Goal: Task Accomplishment & Management: Use online tool/utility

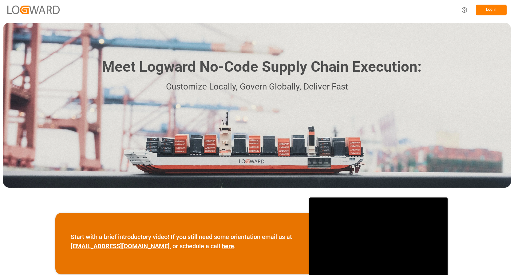
click at [494, 8] on button "Log In" at bounding box center [491, 10] width 31 height 11
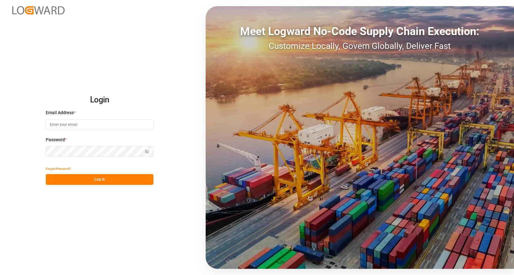
click at [100, 124] on input at bounding box center [100, 124] width 108 height 11
type input "frank.heller@dbschenker.com"
click at [98, 176] on button "Log In" at bounding box center [100, 179] width 108 height 11
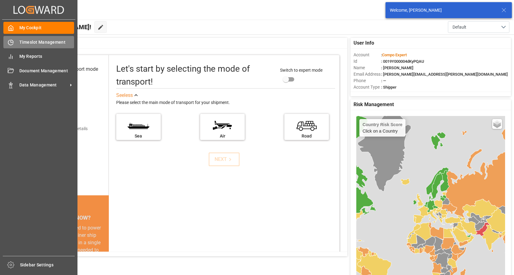
click at [29, 39] on span "Timeslot Management" at bounding box center [46, 42] width 55 height 6
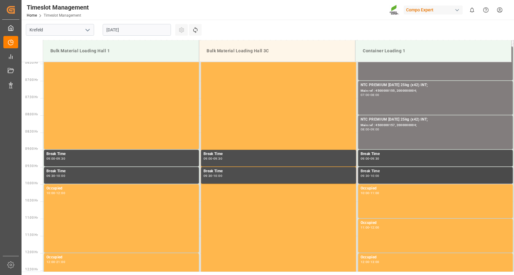
scroll to position [187, 0]
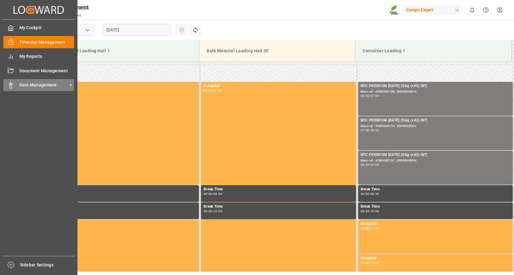
click at [34, 84] on span "Data Management" at bounding box center [43, 85] width 49 height 6
click at [40, 87] on span "Data Management" at bounding box center [43, 85] width 49 height 6
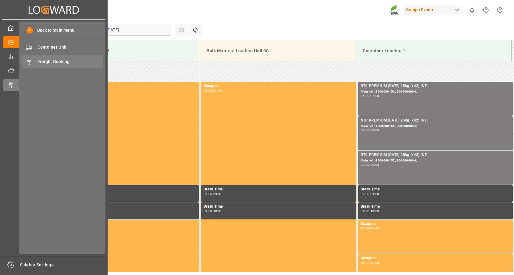
click at [52, 61] on span "Freight Booking" at bounding box center [71, 61] width 66 height 6
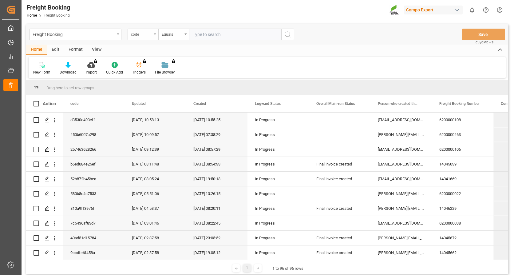
click at [157, 32] on div "code" at bounding box center [143, 35] width 31 height 12
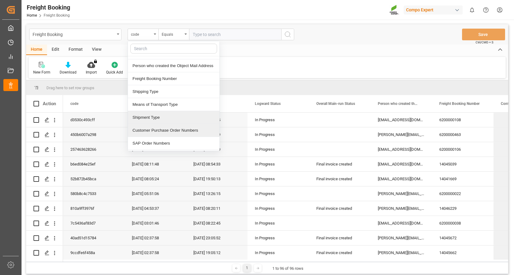
scroll to position [92, 0]
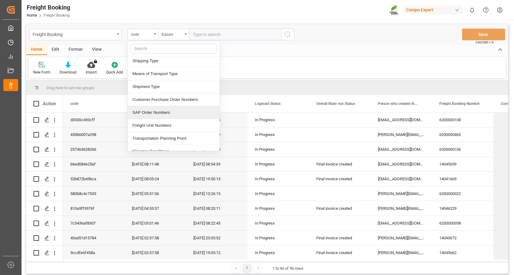
click at [157, 115] on div "SAP Order Numbers" at bounding box center [174, 112] width 92 height 13
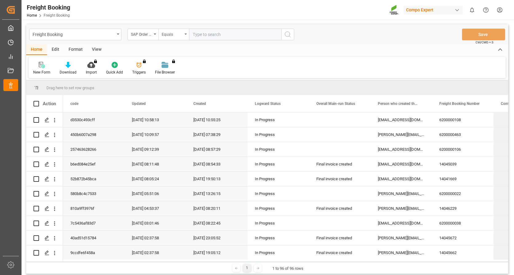
click at [182, 33] on div "Equals" at bounding box center [172, 33] width 21 height 7
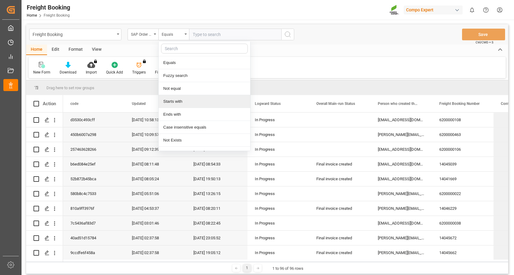
click at [189, 105] on div "Starts with" at bounding box center [205, 101] width 92 height 13
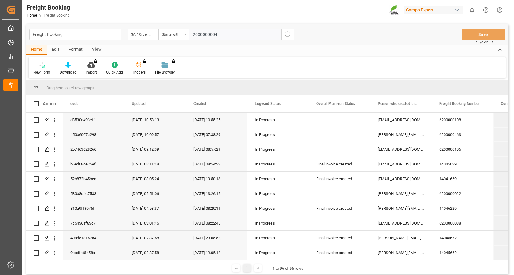
type input "2000000004"
click at [287, 32] on circle "search button" at bounding box center [287, 34] width 5 height 5
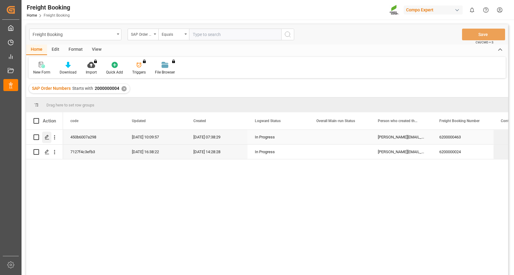
click at [46, 137] on icon "Press SPACE to select this row." at bounding box center [47, 137] width 5 height 5
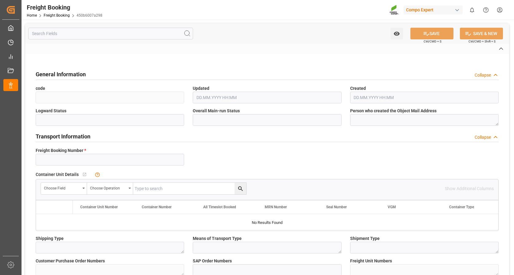
type input "6200000463"
type textarea "ZSEA"
type textarea "3200"
type textarea "PI 09/2025;"
type input "2000000004;"
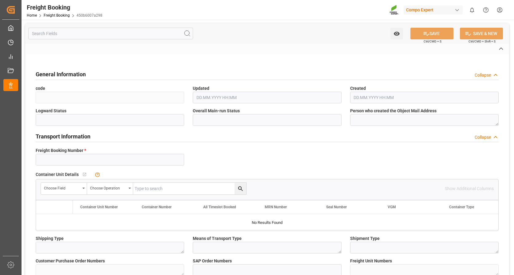
type textarea "4100003556; 4100003555; 4100003551;"
type textarea "ZSEA"
type textarea "de"
type input "CMDU"
type input "MAERSK STADELHORN"
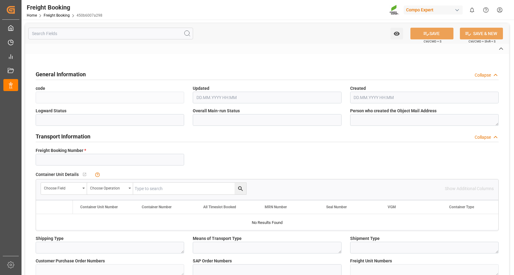
type input "[GEOGRAPHIC_DATA]"
type textarea "CIF"
type textarea "SP_EWM"
type textarea "NTC PREMIUM [DATE] 25kg (x42) INT;"
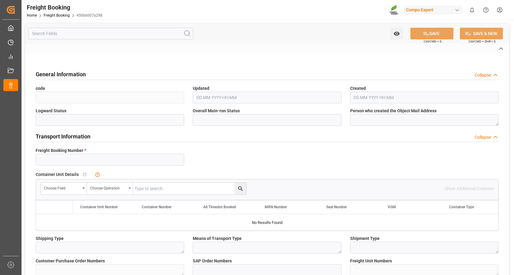
type textarea "2566602899;"
type input "SP_EWM"
type input "Logistics Service Provider"
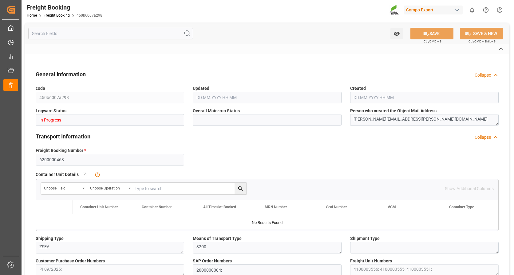
type input "CMACGM"
type input "CMA CGM Group"
type input "9726671"
type input "NLRTM"
type input "LKCMB"
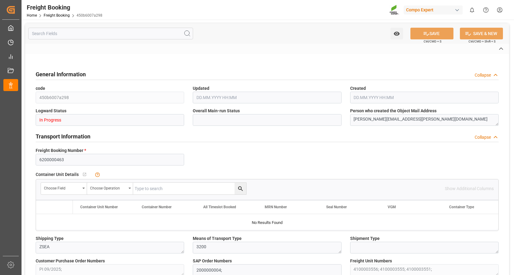
type input "0"
type input "229521.6"
type input "13.08.2025 01:00"
type input "18.08.2025 01:00"
type input "23.09.2025 01:00"
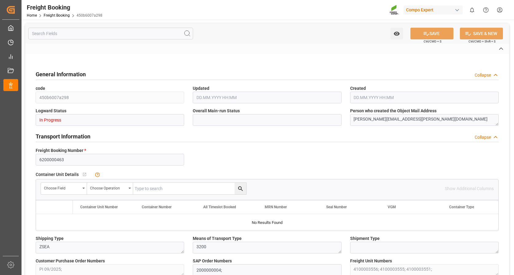
type input "13.08.2025 07:38"
type input "13.08.2025 07:42"
type input "13.08.2025 09:49"
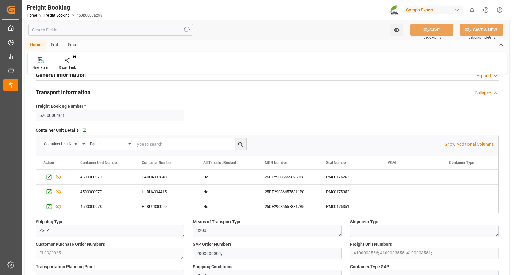
scroll to position [31, 0]
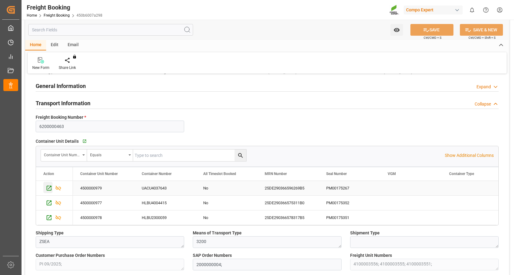
click at [50, 188] on icon "Press SPACE to select this row." at bounding box center [49, 188] width 6 height 6
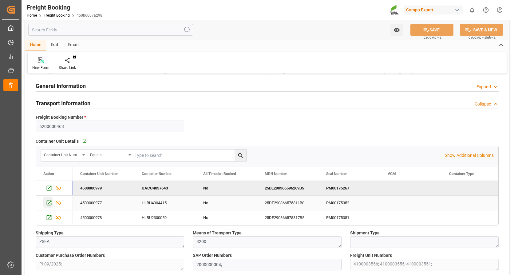
click at [49, 203] on icon "Press SPACE to select this row." at bounding box center [49, 203] width 5 height 5
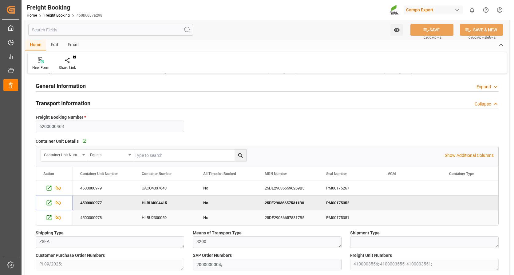
click at [48, 216] on icon "Press SPACE to select this row." at bounding box center [49, 217] width 6 height 6
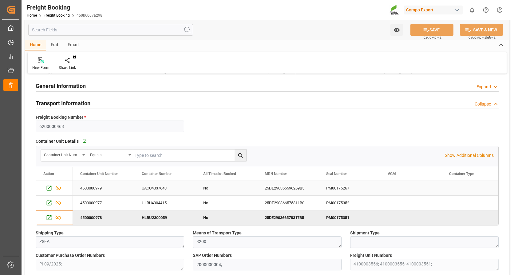
click at [276, 186] on div "25DE290366596269B5" at bounding box center [288, 188] width 62 height 14
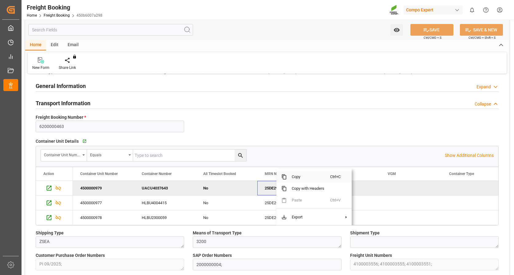
drag, startPoint x: 305, startPoint y: 176, endPoint x: 391, endPoint y: 185, distance: 87.2
click at [305, 175] on span "Copy" at bounding box center [308, 177] width 43 height 12
click at [282, 202] on div "25DE290366575311B0" at bounding box center [288, 203] width 62 height 14
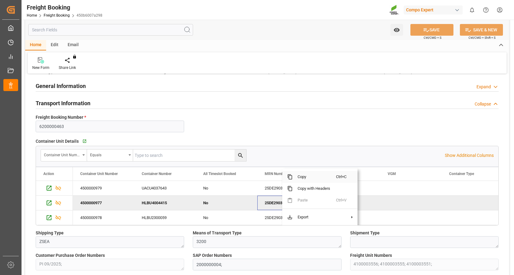
click at [302, 178] on span "Copy" at bounding box center [314, 177] width 43 height 12
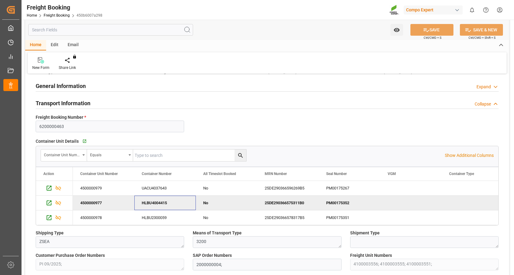
click at [148, 201] on div "HLBU4004415" at bounding box center [165, 203] width 62 height 14
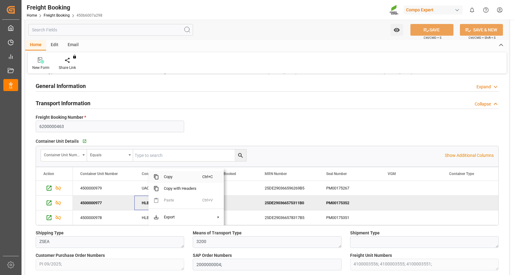
click at [178, 174] on span "Copy" at bounding box center [180, 177] width 43 height 12
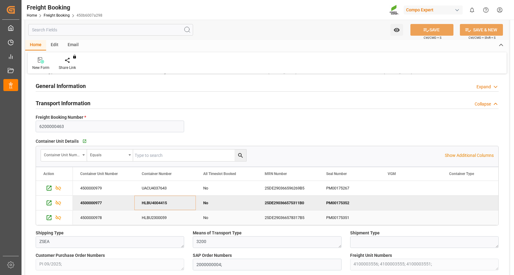
click at [284, 216] on div "25DE290366578317B5" at bounding box center [288, 217] width 62 height 14
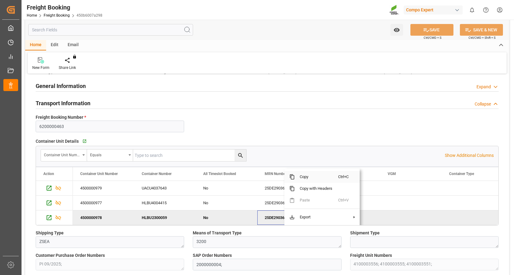
click at [299, 176] on span "Copy" at bounding box center [316, 177] width 43 height 12
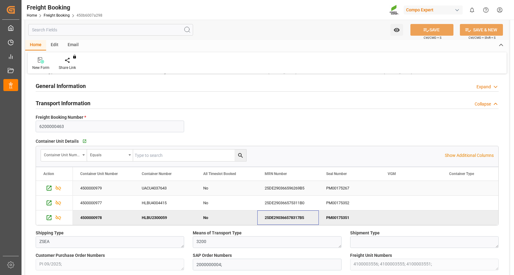
click at [279, 189] on div "25DE290366596269B5" at bounding box center [288, 188] width 62 height 14
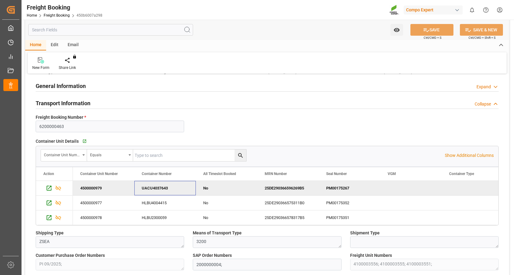
click at [156, 189] on div "UACU4037643" at bounding box center [165, 188] width 62 height 14
click at [162, 198] on div "HLBU4004415" at bounding box center [165, 203] width 62 height 14
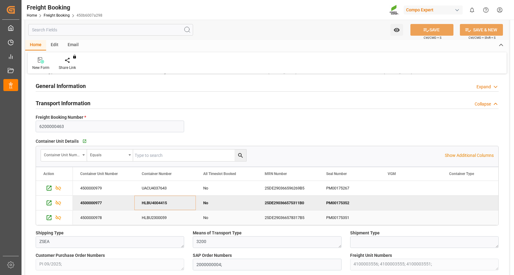
click at [156, 217] on div "HLBU2300059" at bounding box center [165, 217] width 62 height 14
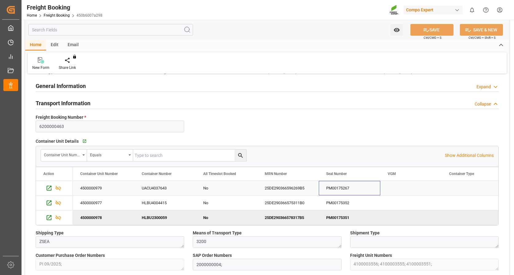
click at [342, 189] on div "PM00175267" at bounding box center [350, 188] width 62 height 14
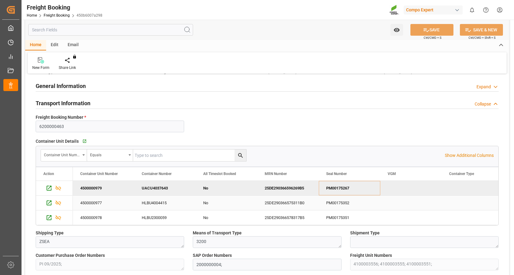
click at [341, 199] on div "PM00175352" at bounding box center [350, 203] width 62 height 14
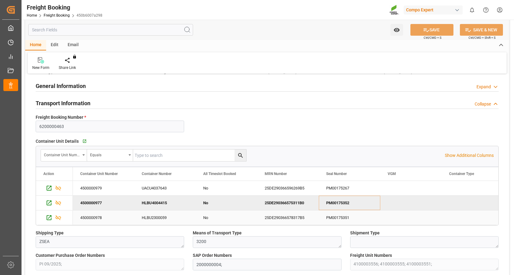
click at [340, 216] on div "PM00175351" at bounding box center [350, 217] width 62 height 14
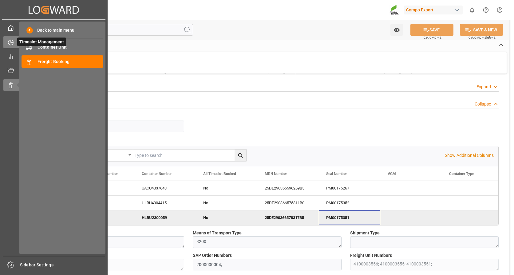
click at [12, 44] on icon at bounding box center [11, 42] width 6 height 6
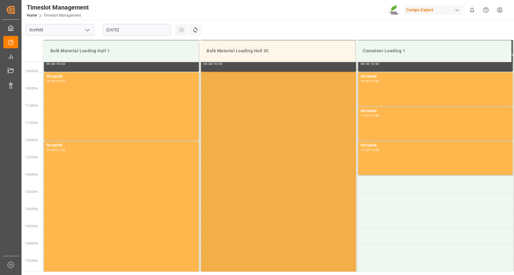
scroll to position [341, 0]
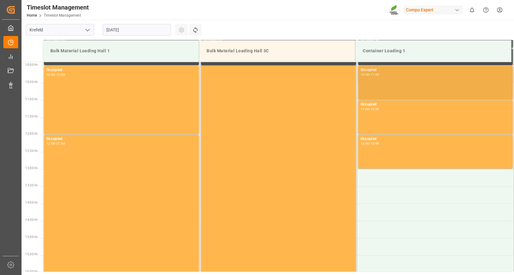
click at [418, 83] on div "Occupied 10:00 - 11:00" at bounding box center [436, 82] width 150 height 31
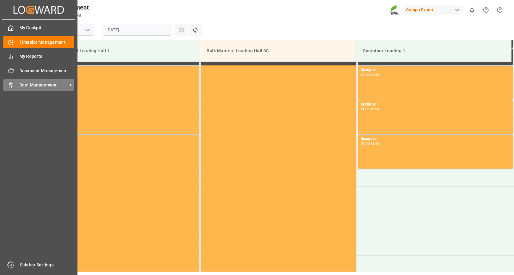
click at [35, 84] on span "Data Management" at bounding box center [43, 85] width 49 height 6
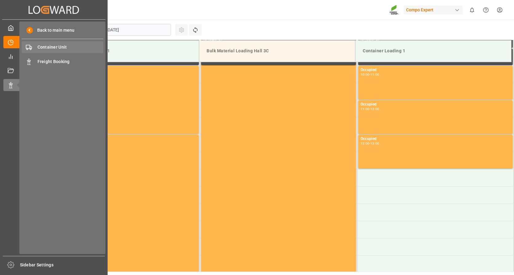
click at [63, 49] on span "Container Unit" at bounding box center [71, 47] width 66 height 6
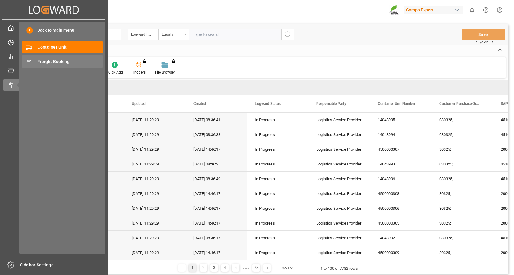
click at [64, 61] on span "Freight Booking" at bounding box center [71, 61] width 66 height 6
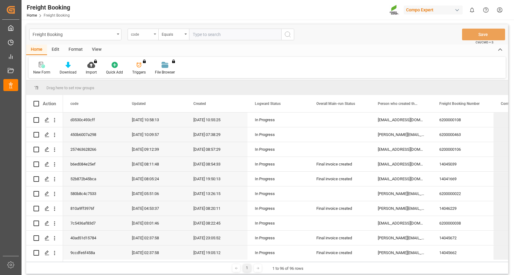
click at [156, 34] on icon "open menu" at bounding box center [155, 34] width 2 height 1
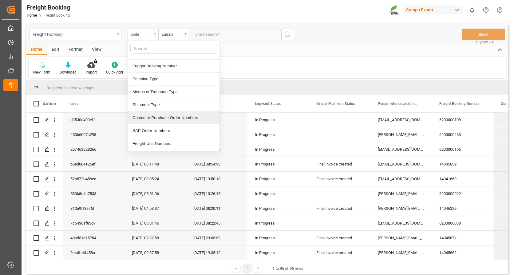
scroll to position [92, 0]
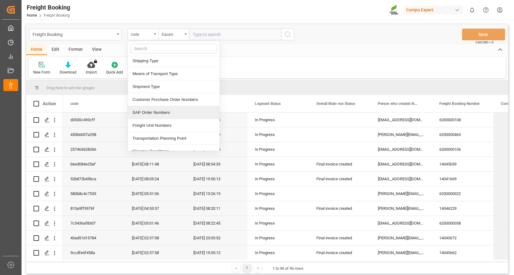
click at [150, 111] on div "SAP Order Numbers" at bounding box center [174, 112] width 92 height 13
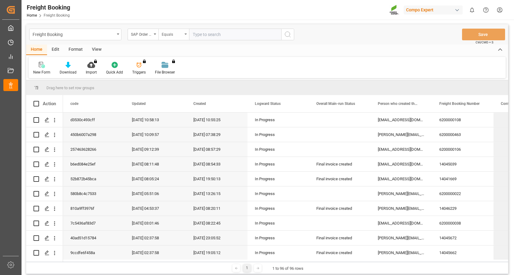
click at [187, 36] on div "Equals" at bounding box center [173, 35] width 31 height 12
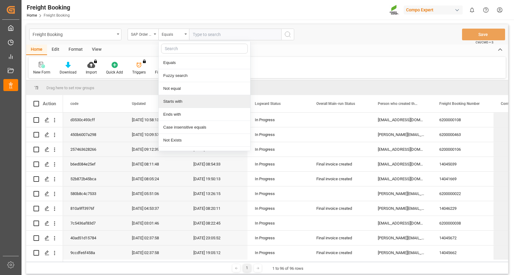
click at [186, 100] on div "Starts with" at bounding box center [205, 101] width 92 height 13
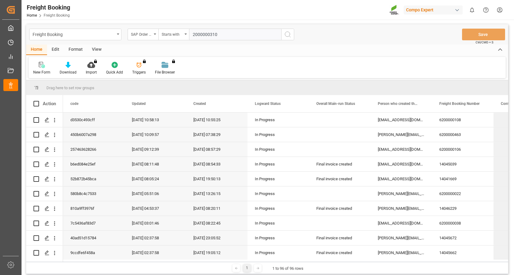
type input "2000000310"
click at [286, 34] on icon "search button" at bounding box center [287, 34] width 7 height 7
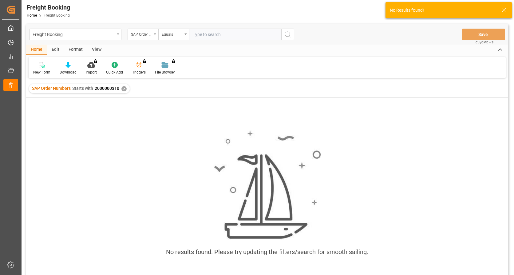
click at [126, 87] on div "✕" at bounding box center [124, 88] width 5 height 5
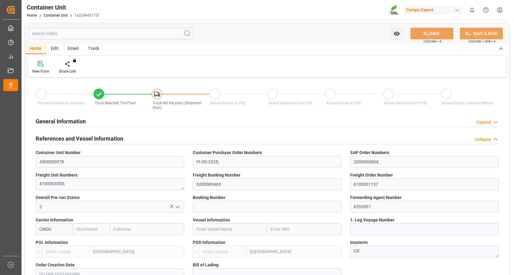
type input "CMACGM"
type input "CMA CGM Group"
type input "NLRTM"
type input "LKCMB"
type input "0"
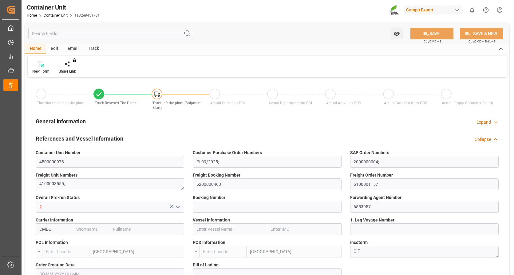
type input "0"
type input "116886"
type input "13.08.2025 10:12"
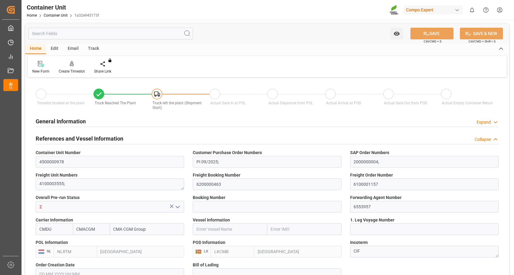
type input "13.08.2025 10:14"
type input "[DATE]"
